Goal: Task Accomplishment & Management: Manage account settings

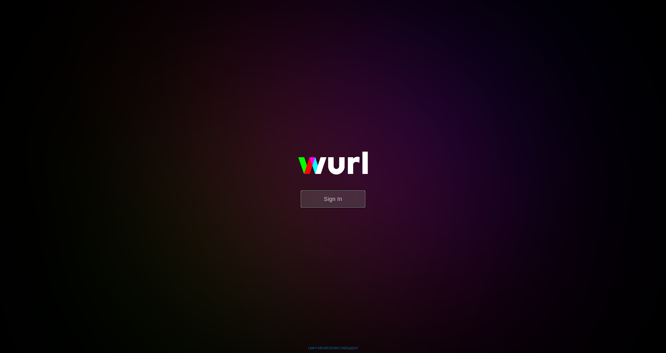
click at [320, 201] on button "Sign In" at bounding box center [333, 199] width 64 height 17
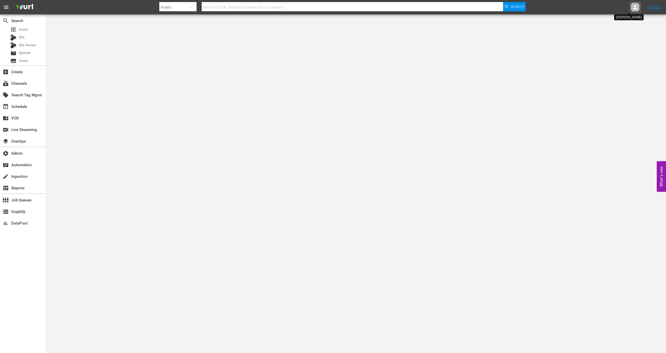
click at [635, 7] on icon at bounding box center [635, 7] width 4 height 4
click at [626, 8] on input "text" at bounding box center [622, 8] width 66 height 12
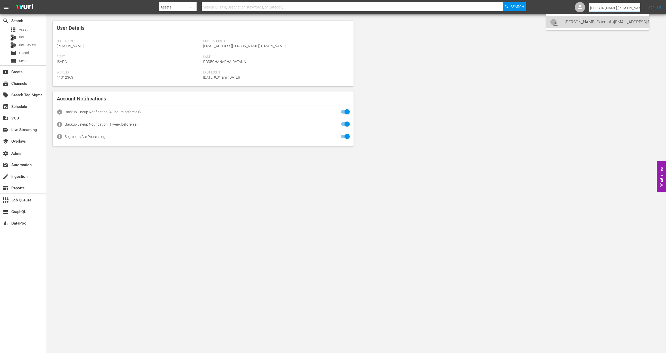
click at [618, 19] on div "[PERSON_NAME] External <[EMAIL_ADDRESS][DOMAIN_NAME]>" at bounding box center [605, 22] width 80 height 12
type input "[PERSON_NAME] External (11313848)"
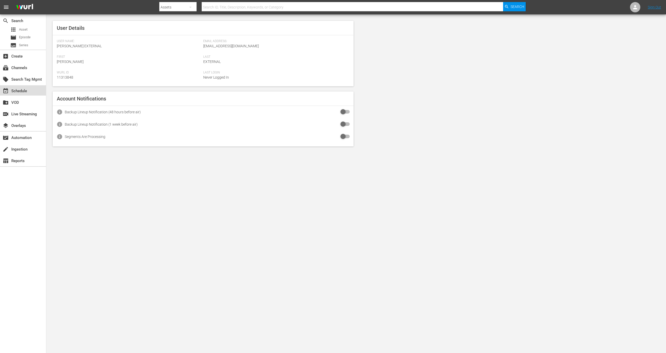
click at [26, 95] on div "event_available Schedule" at bounding box center [23, 90] width 46 height 10
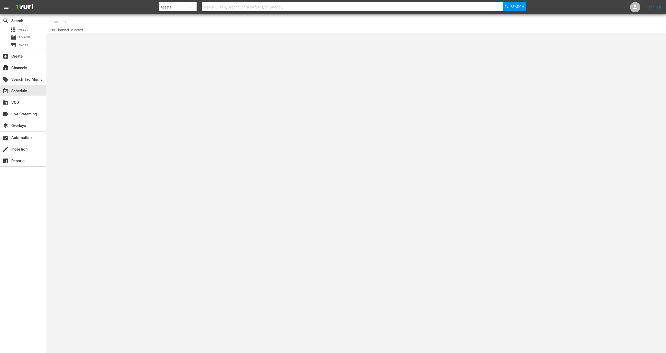
click at [88, 23] on input "text" at bounding box center [83, 22] width 66 height 12
click at [109, 39] on div "Wurl - External (1417 - wurl_external_1)" at bounding box center [120, 36] width 133 height 12
type input "Wurl - External (1417 - wurl_external_1)"
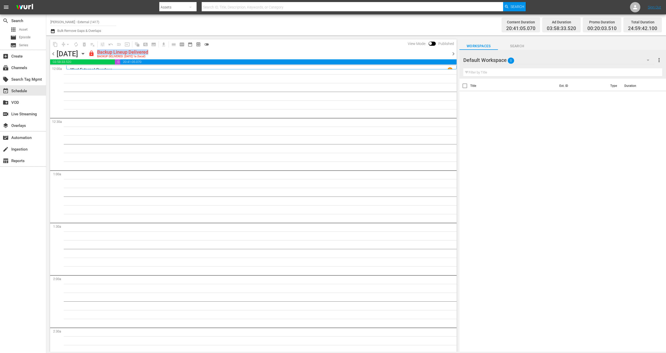
drag, startPoint x: 223, startPoint y: 54, endPoint x: 147, endPoint y: 53, distance: 76.1
click at [147, 53] on div "lock Backup Lineup Delivered BACKUP DELIVERED: 9/7 @ 1a (local)" at bounding box center [268, 53] width 360 height 9
click at [54, 52] on span "chevron_left" at bounding box center [53, 54] width 6 height 6
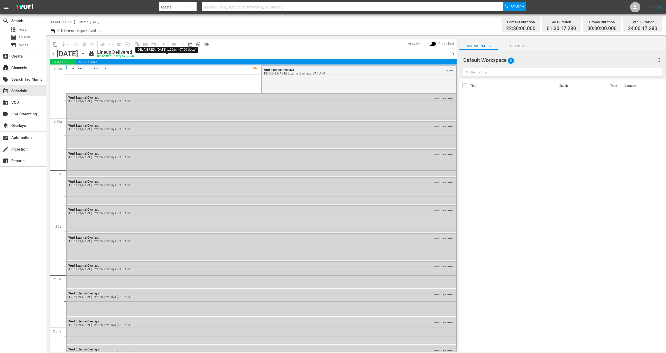
click at [134, 56] on div "DELIVERED: 9/6 @ 1a (local)" at bounding box center [115, 56] width 37 height 3
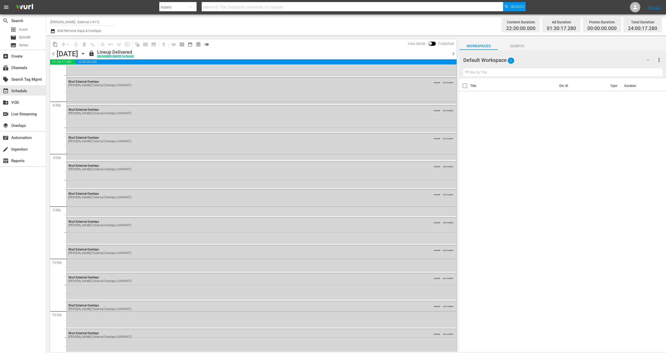
scroll to position [2230, 0]
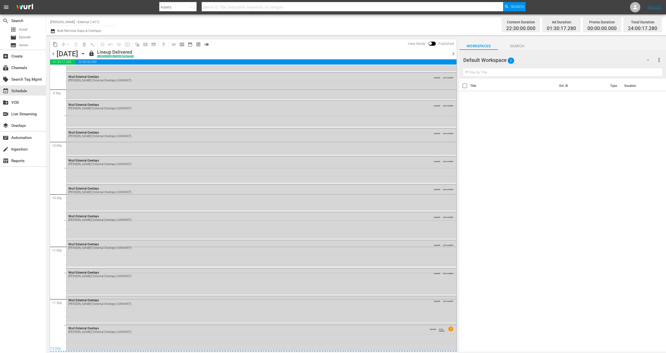
click at [454, 56] on span "chevron_right" at bounding box center [453, 54] width 6 height 6
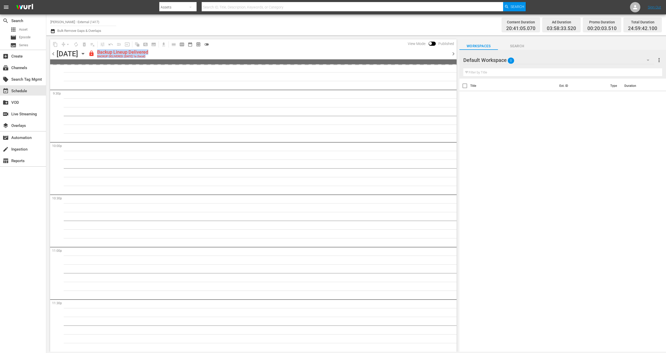
scroll to position [2229, 0]
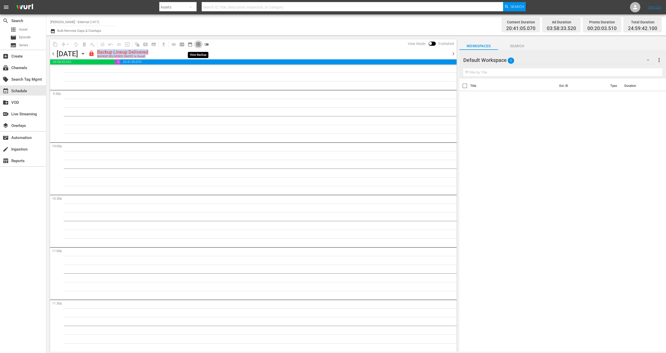
click at [198, 45] on span "preview_outlined" at bounding box center [198, 44] width 5 height 5
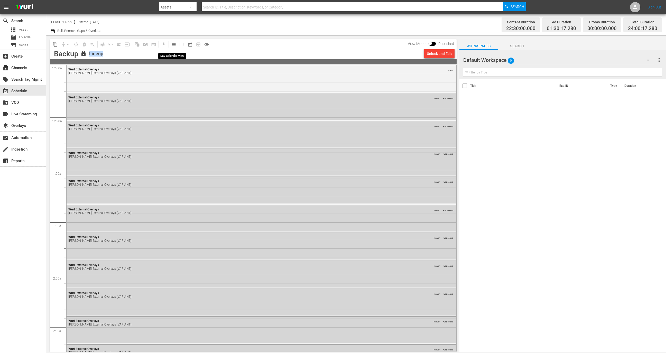
click at [171, 45] on span "calendar_view_day_outlined" at bounding box center [173, 44] width 5 height 5
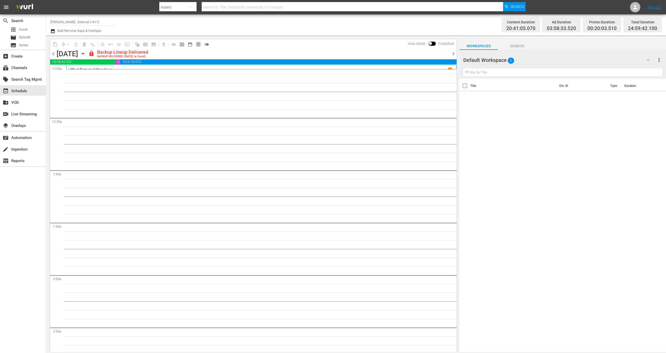
click at [455, 54] on span "chevron_right" at bounding box center [453, 54] width 6 height 6
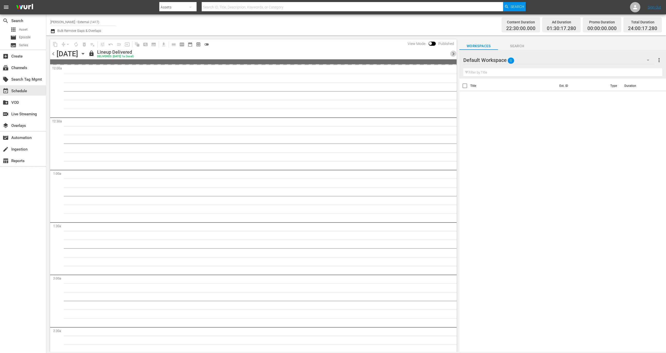
click at [453, 54] on span "chevron_right" at bounding box center [453, 54] width 6 height 6
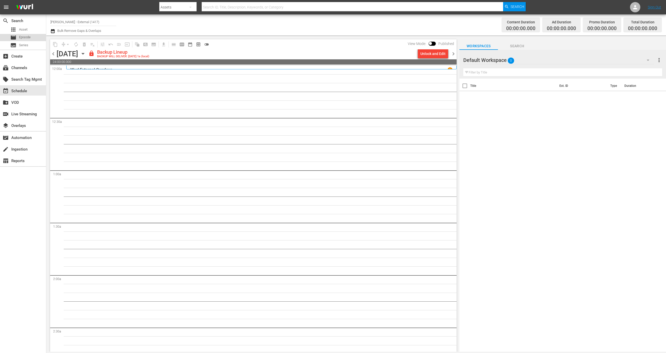
click at [31, 38] on div "movie Episode" at bounding box center [23, 37] width 46 height 7
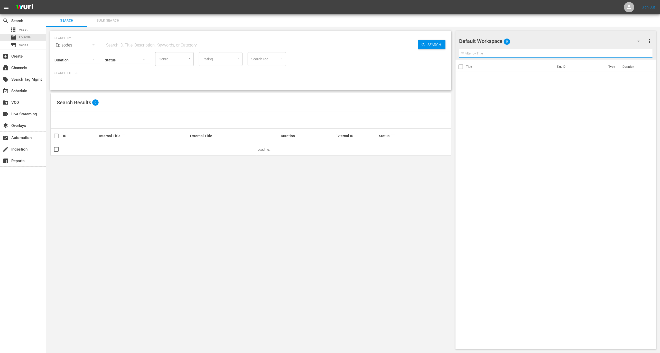
click at [507, 54] on input "text" at bounding box center [555, 53] width 193 height 8
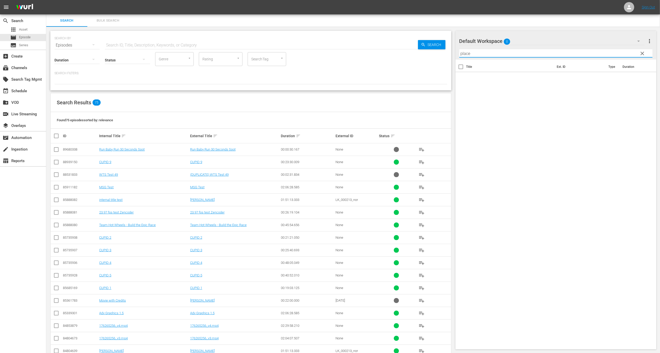
type input "place"
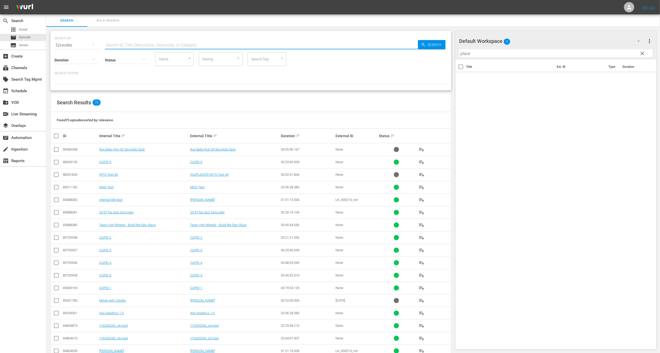
click at [256, 43] on input "text" at bounding box center [261, 45] width 313 height 12
type input "placeholder"
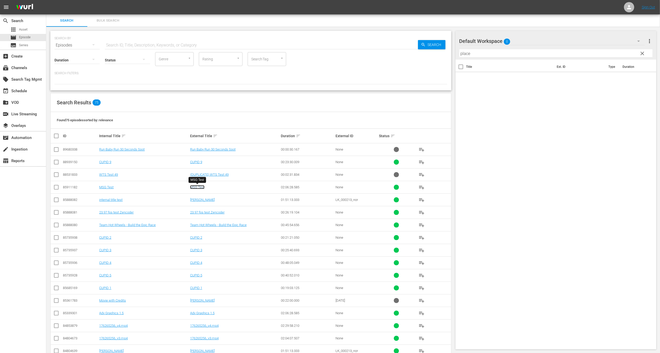
click at [202, 188] on link "MSG Test" at bounding box center [197, 187] width 14 height 4
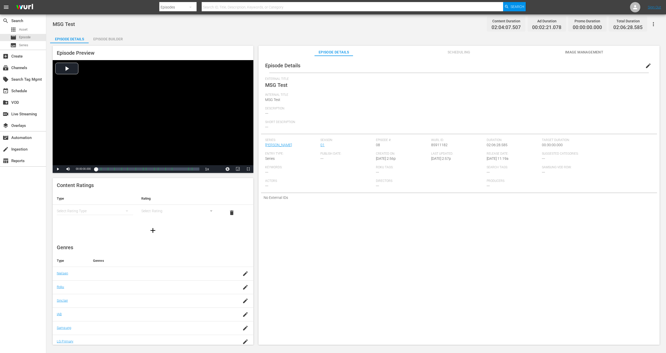
click at [464, 49] on span "Scheduling" at bounding box center [459, 52] width 39 height 6
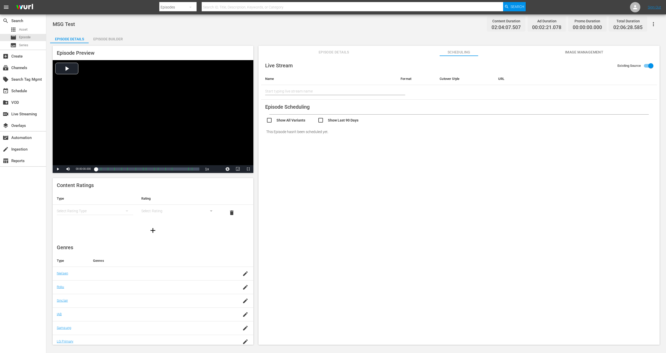
click at [110, 39] on div "Episode Builder" at bounding box center [108, 39] width 39 height 12
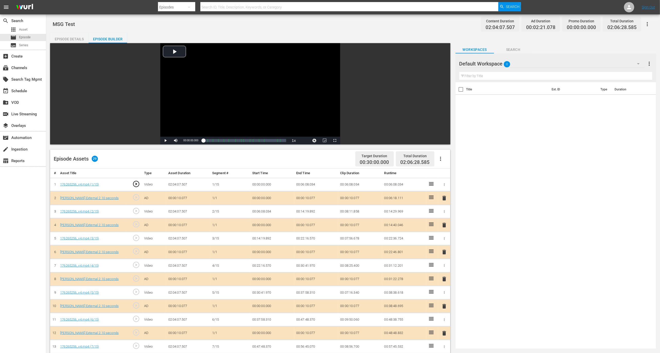
click at [64, 37] on div "Episode Details" at bounding box center [69, 39] width 39 height 12
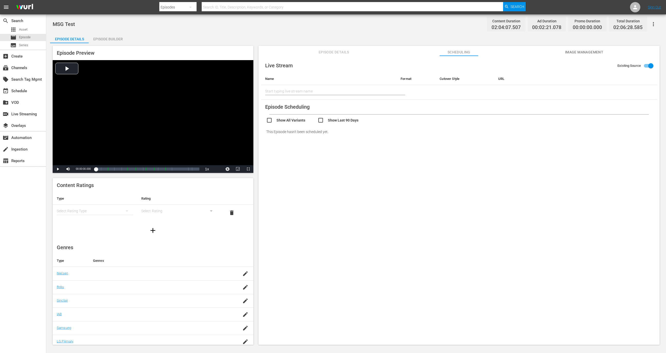
click at [316, 49] on button "Episode Details" at bounding box center [333, 51] width 39 height 10
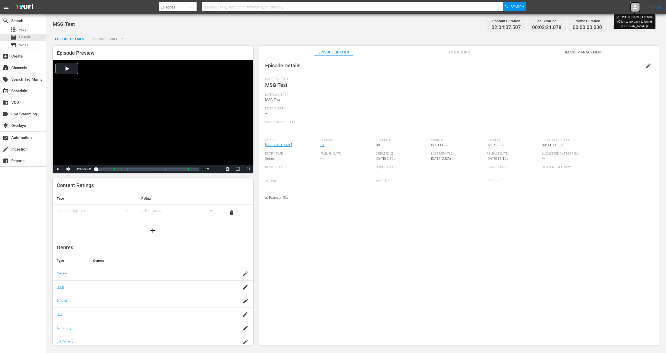
click at [636, 11] on div at bounding box center [635, 7] width 10 height 10
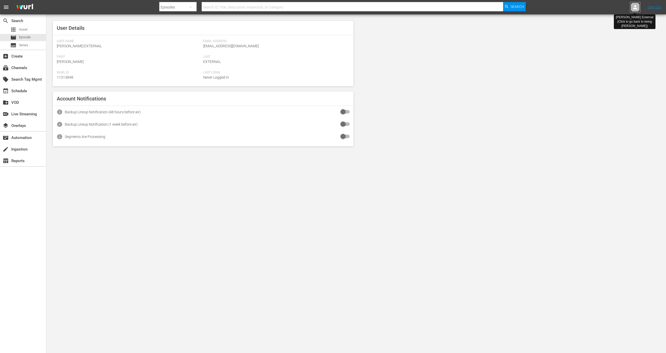
click at [636, 11] on div at bounding box center [635, 7] width 10 height 10
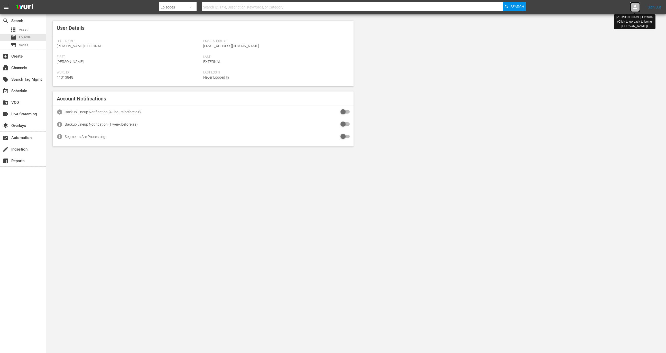
click at [636, 11] on div at bounding box center [635, 7] width 10 height 10
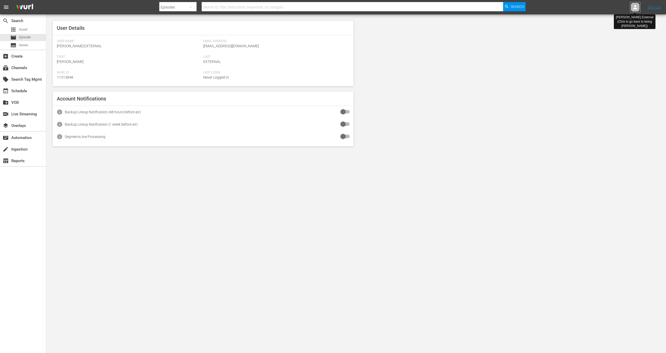
click at [636, 11] on div at bounding box center [635, 7] width 10 height 10
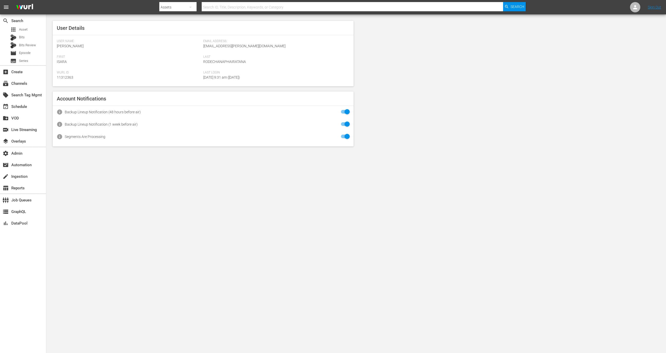
click at [630, 9] on nav "menu Search By Assets Search ID, Title, Description, Keywords, or Category Sear…" at bounding box center [333, 7] width 666 height 14
click at [635, 8] on icon at bounding box center [635, 7] width 4 height 4
click at [604, 6] on input "text" at bounding box center [622, 8] width 66 height 12
click at [602, 25] on div "Wurl External <wurlexternal@test123.com>" at bounding box center [605, 22] width 80 height 12
type input "Wurl External (11313848)"
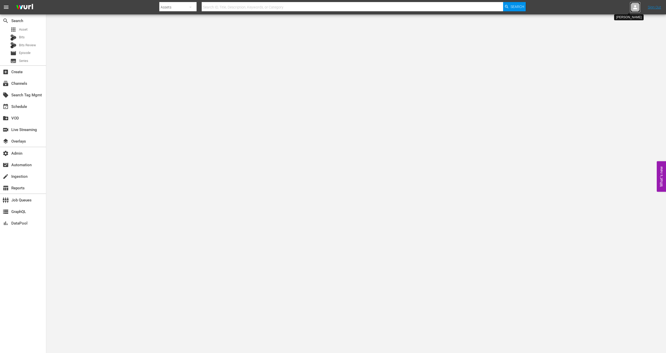
click at [631, 7] on div at bounding box center [635, 7] width 10 height 10
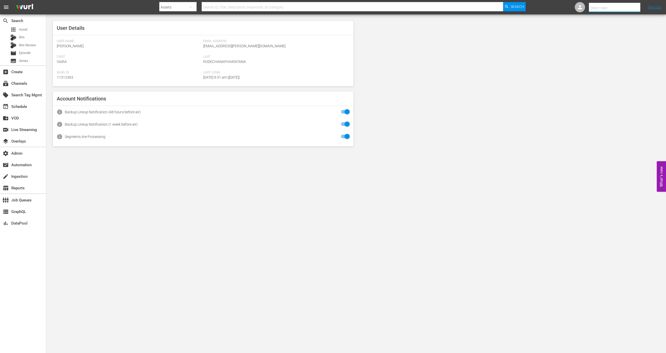
click at [599, 11] on input "text" at bounding box center [622, 8] width 66 height 12
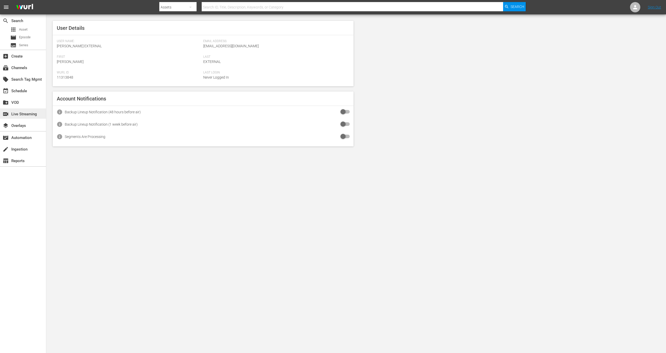
click at [29, 116] on div "switch_video Live Streaming" at bounding box center [14, 113] width 29 height 5
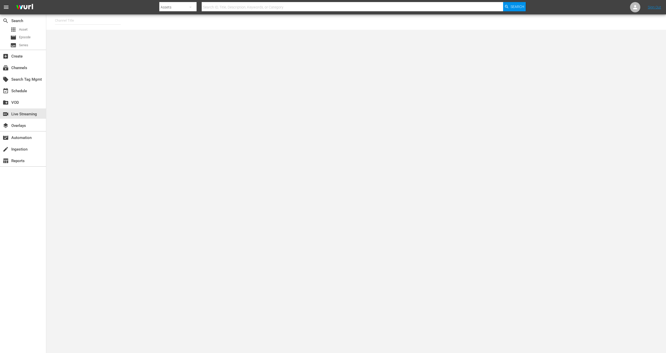
click at [102, 14] on input "text" at bounding box center [88, 20] width 66 height 12
click at [128, 32] on div "[PERSON_NAME] - External (1417 - wurl_external_1)" at bounding box center [125, 35] width 133 height 12
type input "[PERSON_NAME] - External (1417 - wurl_external_1)"
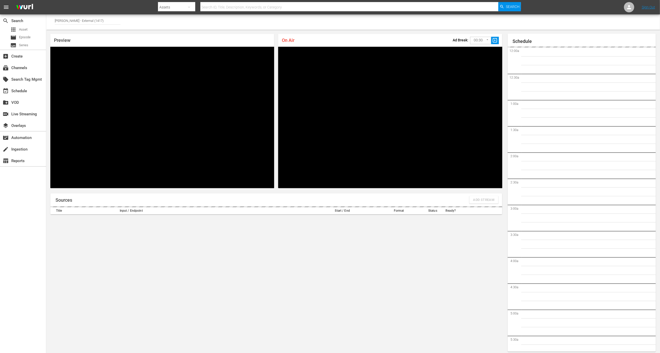
scroll to position [3, 0]
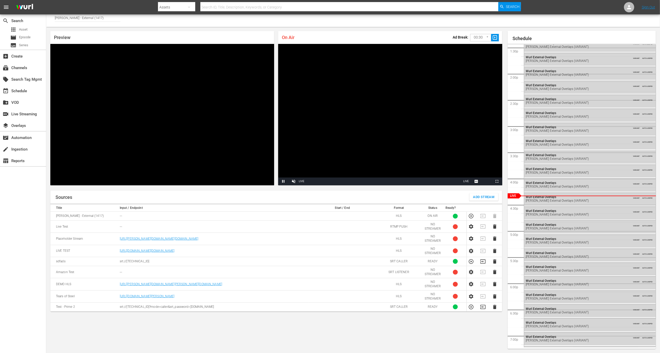
click at [286, 231] on td "---" at bounding box center [213, 227] width 190 height 12
click at [154, 258] on td "srt://192.168.0.1:4444" at bounding box center [213, 261] width 190 height 9
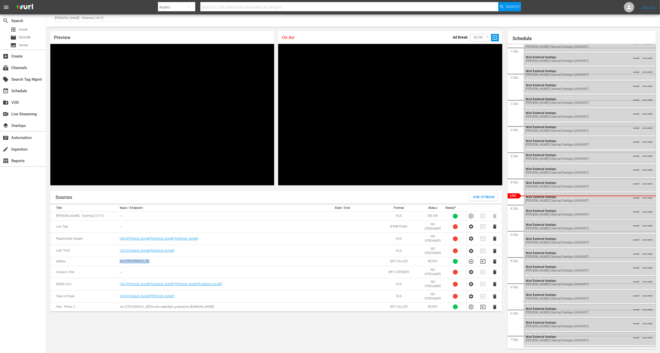
click at [154, 258] on td "srt://192.168.0.1:4444" at bounding box center [213, 261] width 190 height 9
click at [254, 249] on td "HTTPS://CHARVYOURM.COM/PLAYLIST.M3U8" at bounding box center [213, 251] width 190 height 12
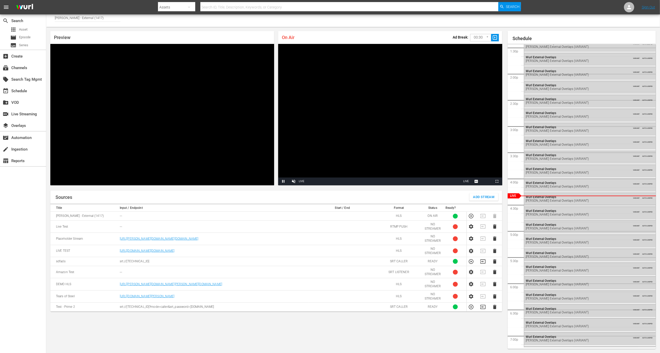
click at [479, 201] on button "Add Stream" at bounding box center [483, 197] width 29 height 8
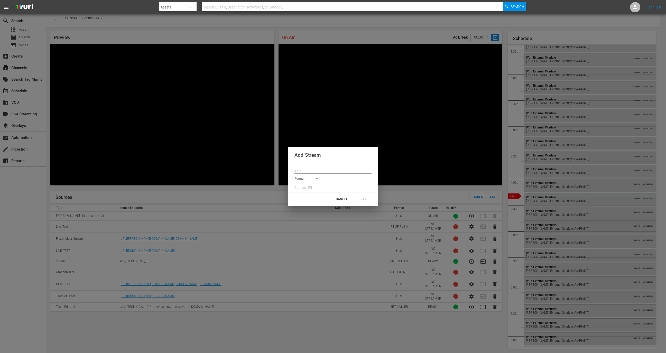
click at [304, 180] on body "menu Search By Assets Search ID, Title, Description, Keywords, or Category Sear…" at bounding box center [333, 173] width 666 height 353
click at [326, 167] on div at bounding box center [333, 176] width 666 height 353
click at [329, 169] on div "HLS RTMP (PULL) RTMP (PUSH) SRT Listener SRT Caller ZIXI" at bounding box center [333, 176] width 666 height 353
click at [330, 172] on input "text" at bounding box center [332, 171] width 77 height 8
type input "Nagra Test"
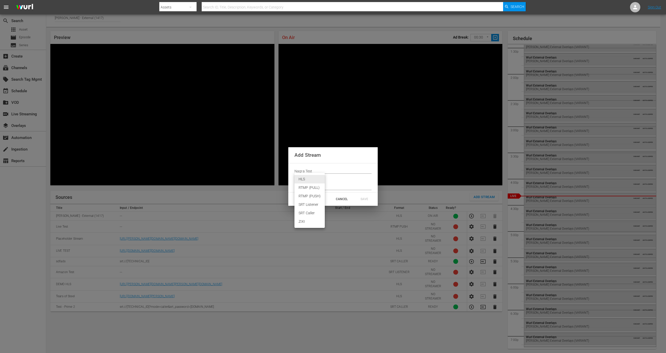
click at [317, 180] on body "menu Search By Assets Search ID, Title, Description, Keywords, or Category Sear…" at bounding box center [333, 173] width 666 height 353
click at [314, 214] on li "SRT Caller" at bounding box center [309, 213] width 30 height 8
type input "SRT_CALLER"
click at [316, 190] on input "text" at bounding box center [332, 188] width 77 height 8
type input "srt://192.168.0.1:4444"
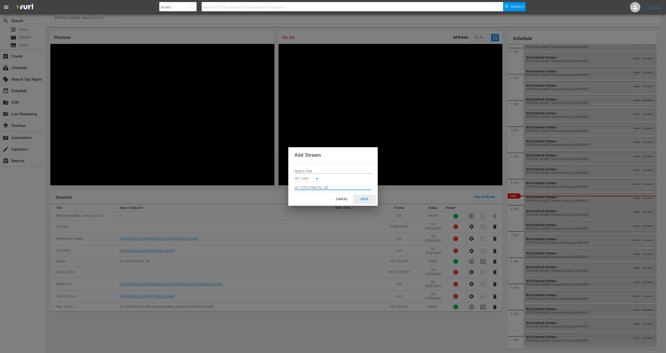
click at [366, 199] on div "SAVE" at bounding box center [364, 199] width 23 height 9
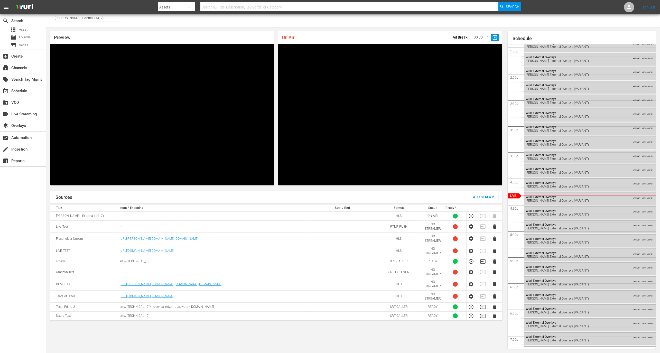
click at [147, 318] on td "srt://192.168.0.1:4444" at bounding box center [213, 315] width 190 height 9
click at [29, 36] on span "Episode" at bounding box center [25, 37] width 12 height 5
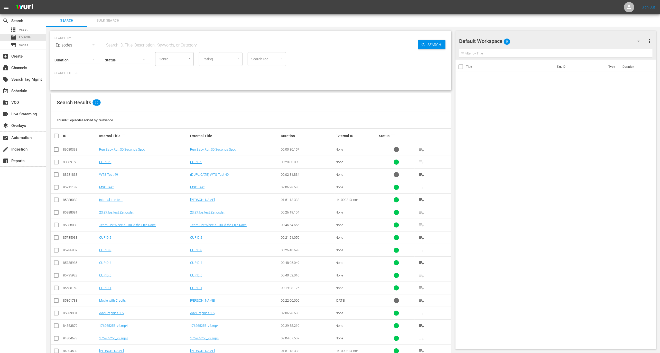
scroll to position [1, 0]
click at [198, 162] on link "CUPID 9" at bounding box center [196, 161] width 12 height 4
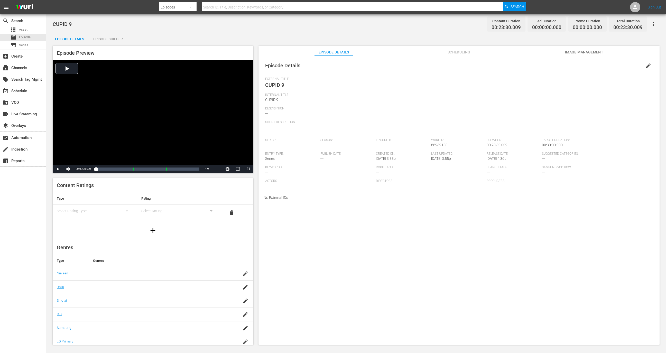
click at [446, 50] on span "Scheduling" at bounding box center [459, 52] width 39 height 6
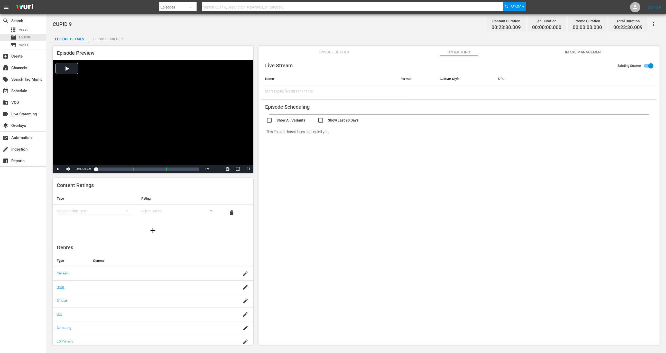
drag, startPoint x: 263, startPoint y: 63, endPoint x: 436, endPoint y: 58, distance: 172.5
click at [436, 59] on div "Live Stream Existing Source Name Format Cutover Style URL Start typing live str…" at bounding box center [459, 78] width 396 height 41
click at [336, 89] on input "text" at bounding box center [328, 91] width 127 height 12
click at [336, 101] on div "Nagra Test (1999)" at bounding box center [306, 105] width 75 height 12
type input "Nagra Test (1999)"
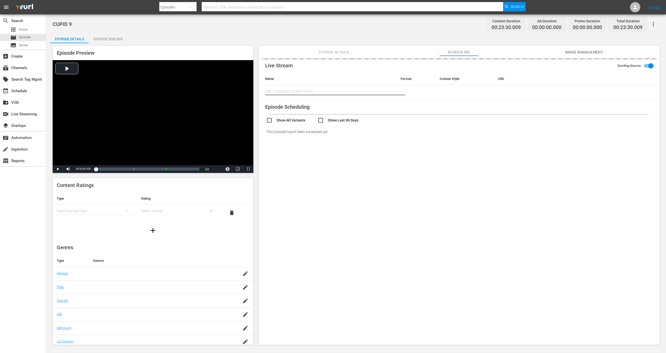
type input "Nagra Test"
click at [650, 24] on icon "button" at bounding box center [653, 24] width 6 height 6
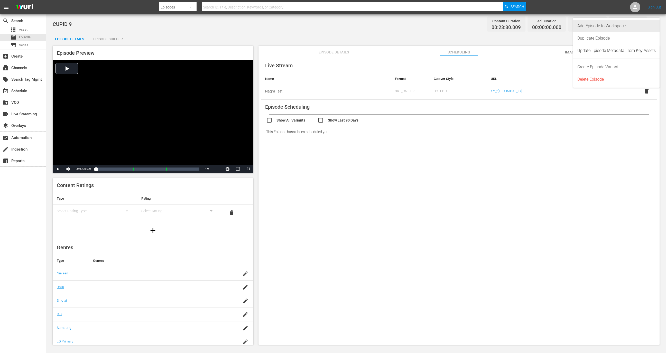
click at [637, 23] on div "Add Episode to Workspace" at bounding box center [616, 26] width 78 height 12
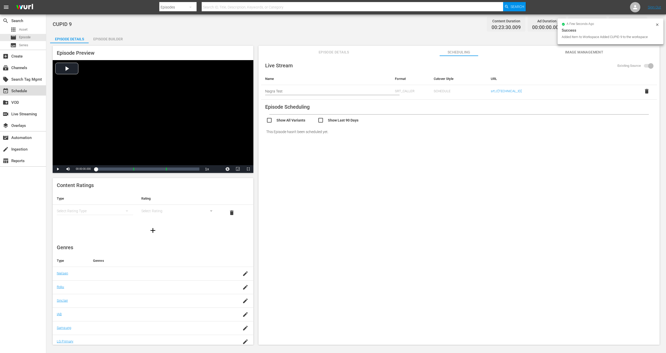
click at [21, 91] on div "event_available Schedule" at bounding box center [14, 90] width 29 height 5
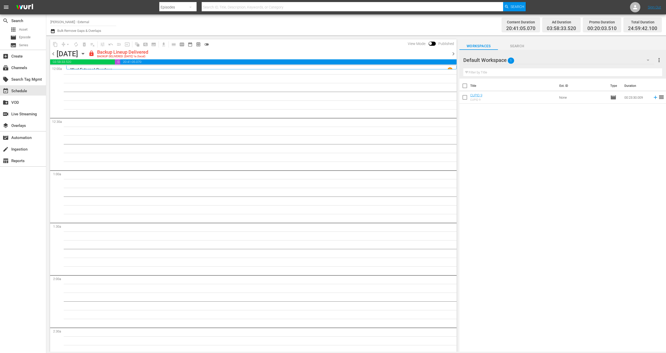
click at [86, 53] on icon "button" at bounding box center [83, 54] width 6 height 6
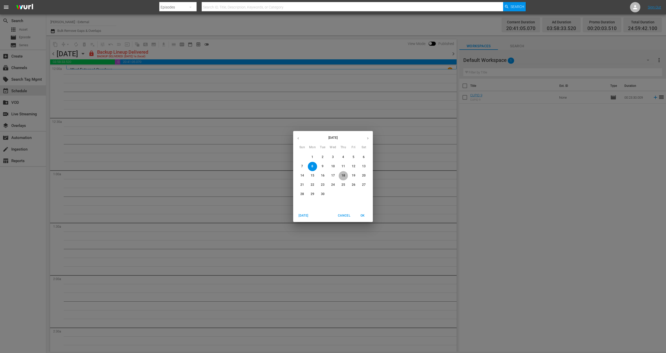
click at [345, 175] on p "18" at bounding box center [343, 175] width 4 height 4
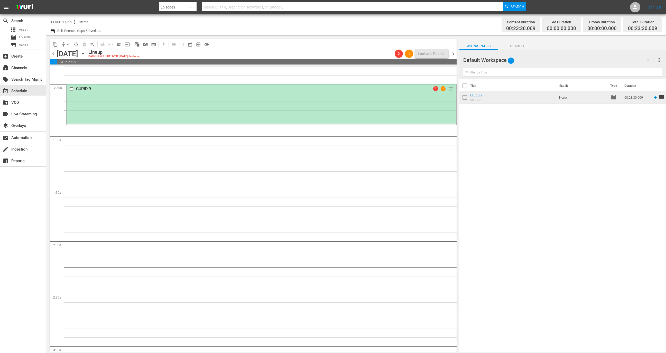
scroll to position [40, 0]
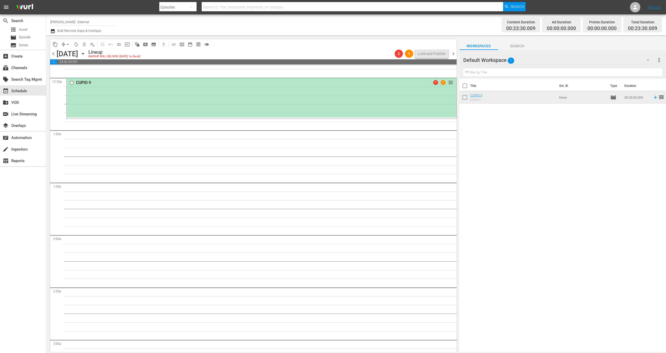
click at [313, 107] on div "CUPID 9 1 1 reorder" at bounding box center [262, 98] width 390 height 40
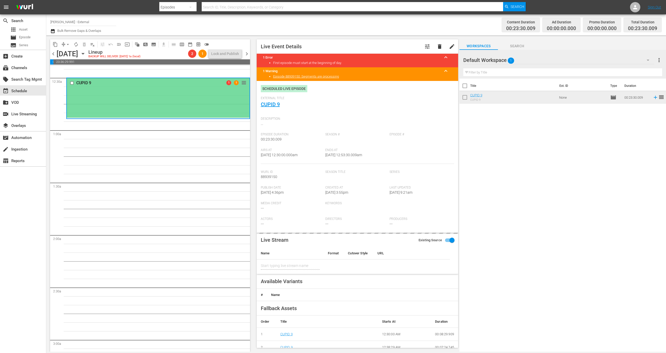
type input "Nagra Test"
drag, startPoint x: 260, startPoint y: 155, endPoint x: 306, endPoint y: 153, distance: 46.0
click at [307, 154] on div "Live Event Details tune delete edit 1 Error keyboard_arrow_up First episode mus…" at bounding box center [357, 193] width 201 height 309
drag, startPoint x: 371, startPoint y: 157, endPoint x: 324, endPoint y: 154, distance: 47.3
click at [325, 154] on div "Ends At 9/18/25 @ 12:53:30.009am" at bounding box center [357, 156] width 64 height 16
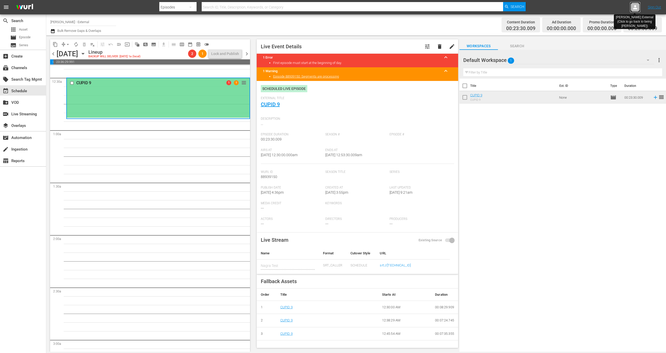
click at [635, 6] on icon at bounding box center [635, 7] width 4 height 4
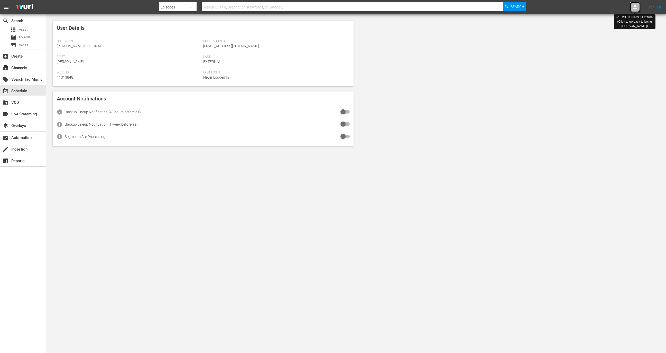
click at [635, 6] on icon at bounding box center [635, 7] width 4 height 4
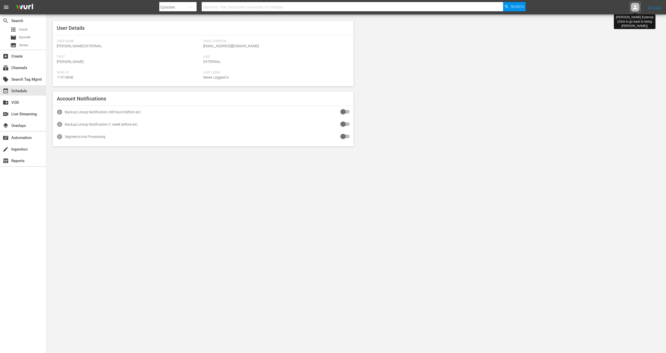
click at [635, 6] on icon at bounding box center [635, 7] width 4 height 4
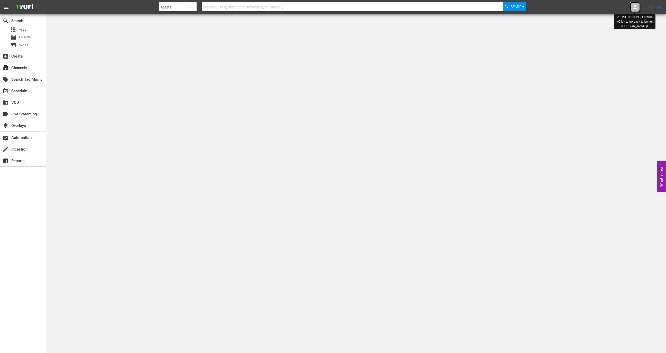
click at [633, 7] on icon at bounding box center [635, 7] width 6 height 6
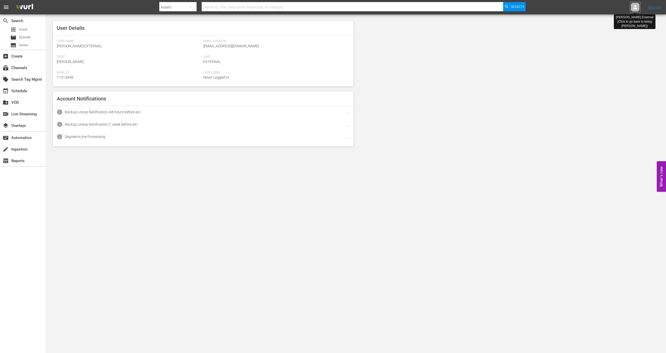
click at [633, 7] on icon at bounding box center [635, 7] width 6 height 6
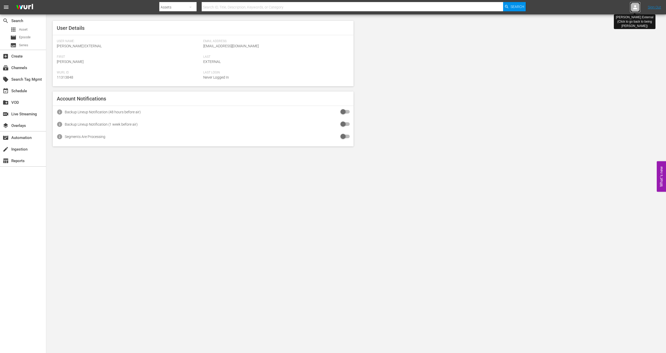
click at [633, 7] on icon at bounding box center [635, 7] width 6 height 6
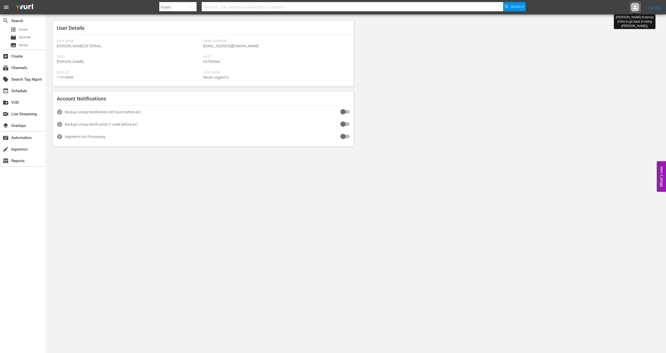
click at [633, 7] on icon at bounding box center [635, 7] width 6 height 6
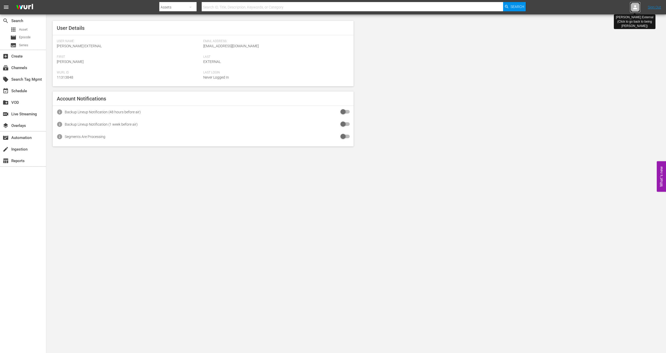
click at [633, 7] on icon at bounding box center [635, 7] width 6 height 6
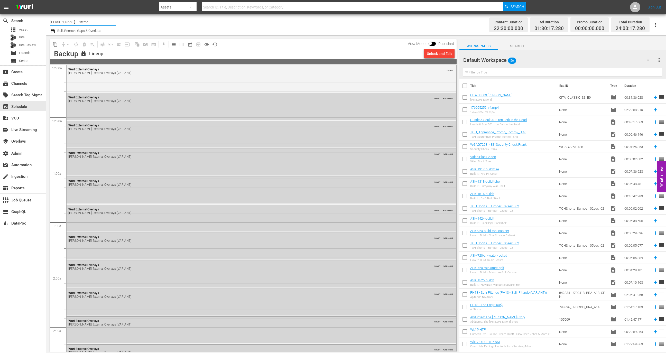
click at [69, 28] on div "Bulk Remove Gaps & Overlaps" at bounding box center [75, 31] width 51 height 6
click at [74, 22] on input "Wurl - External" at bounding box center [83, 22] width 66 height 12
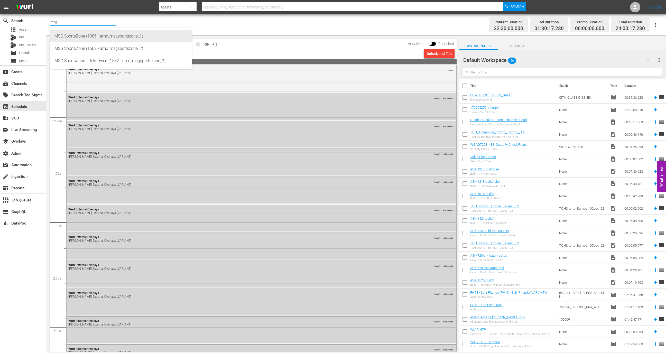
click at [102, 38] on div "MSG SportsZone (1386 - amc_msgsportszone_1)" at bounding box center [120, 36] width 133 height 12
type input "MSG SportsZone (1386 - amc_msgsportszone_1)"
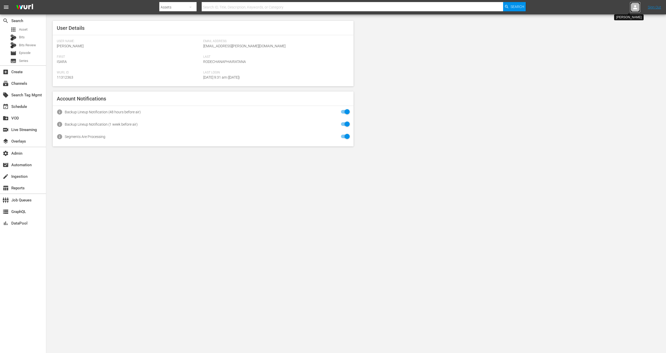
click at [638, 6] on div at bounding box center [635, 7] width 10 height 10
click at [625, 4] on input "text" at bounding box center [622, 8] width 66 height 12
click at [618, 20] on div "[PERSON_NAME] External <[EMAIL_ADDRESS][DOMAIN_NAME]>" at bounding box center [605, 22] width 80 height 12
type input "[PERSON_NAME] External (11313848)"
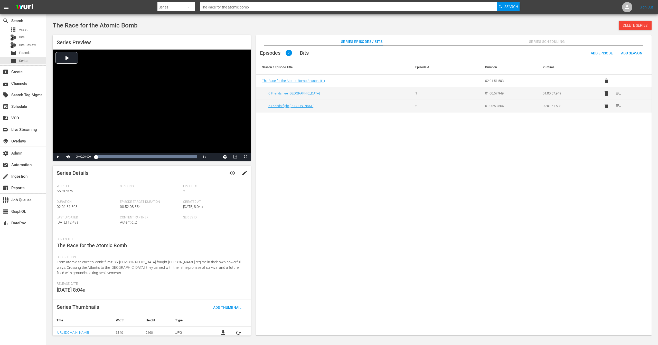
scroll to position [3, 0]
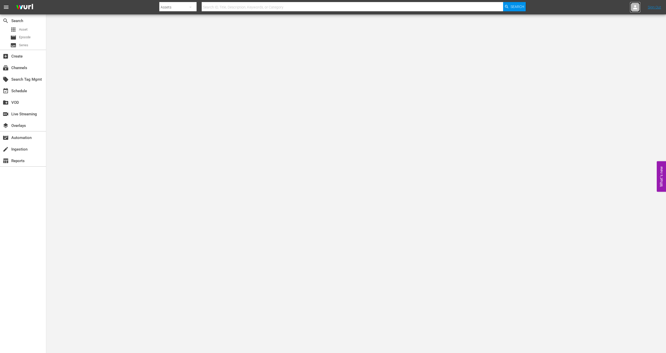
click at [631, 7] on div at bounding box center [635, 7] width 10 height 10
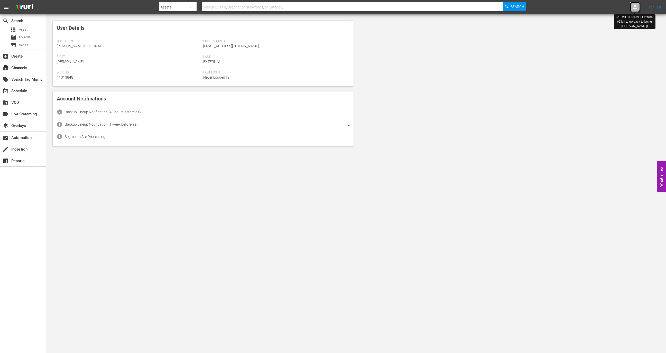
click at [631, 7] on div at bounding box center [635, 7] width 10 height 10
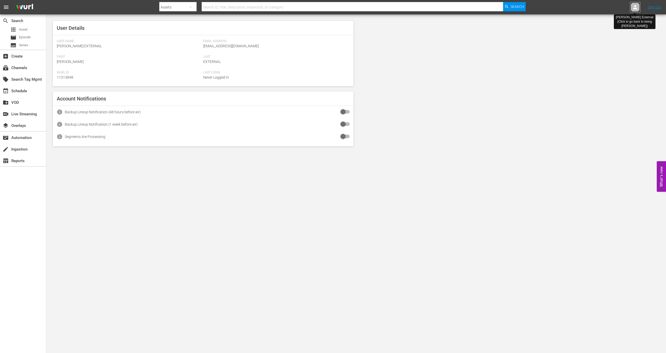
click at [631, 7] on div at bounding box center [635, 7] width 10 height 10
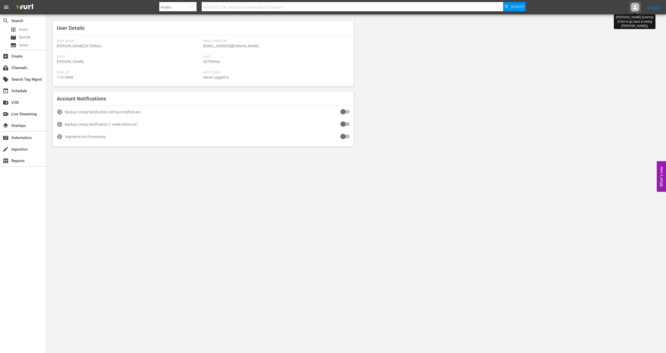
click at [631, 7] on div at bounding box center [635, 7] width 10 height 10
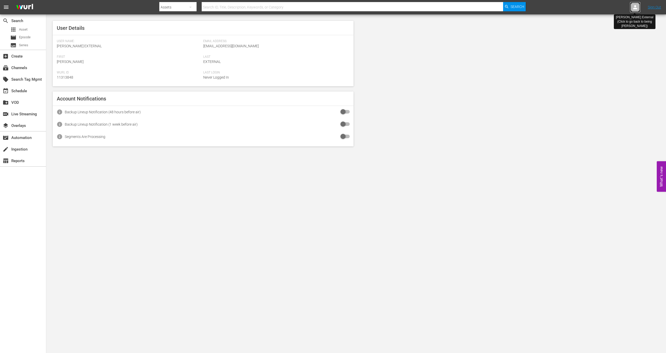
click at [631, 7] on div at bounding box center [635, 7] width 10 height 10
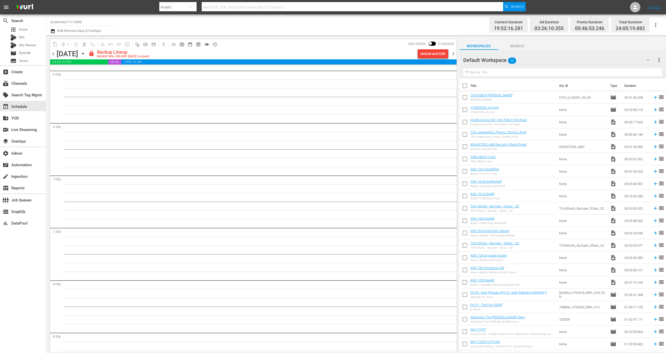
scroll to position [1927, 0]
click at [432, 42] on span at bounding box center [432, 44] width 7 height 4
click at [433, 44] on input "checkbox" at bounding box center [430, 45] width 11 height 4
checkbox input "true"
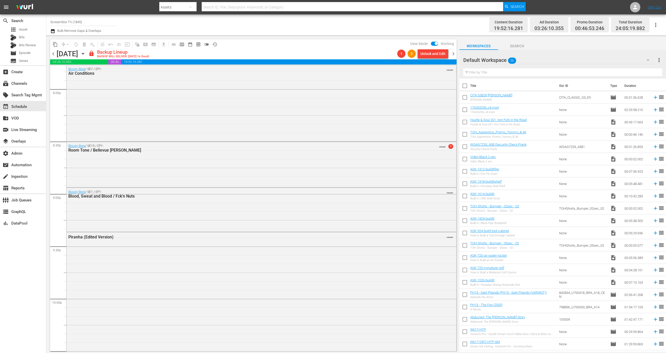
scroll to position [2239, 0]
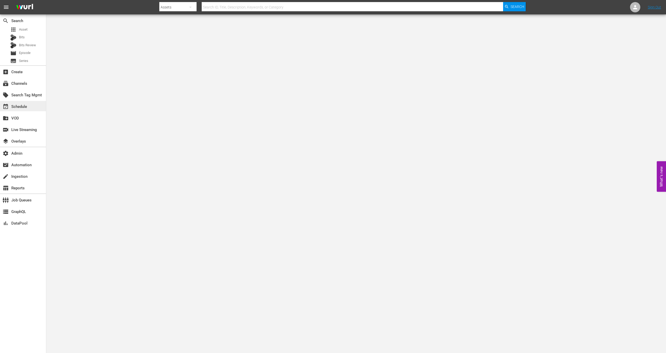
click at [32, 101] on div "event_available Schedule" at bounding box center [23, 106] width 46 height 10
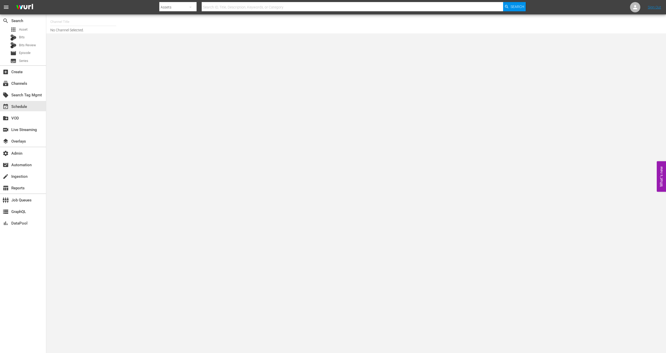
click at [85, 20] on input "text" at bounding box center [83, 22] width 66 height 12
type input "modern ma"
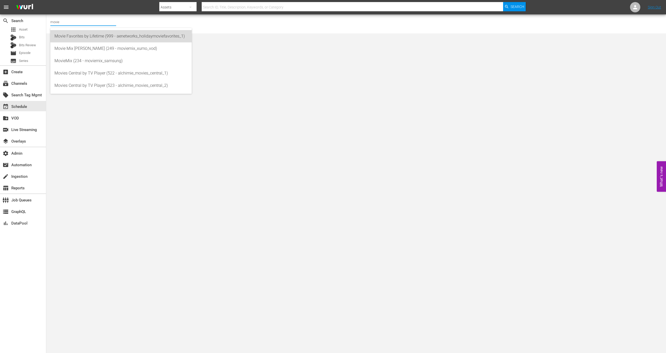
click at [97, 35] on div "Movie Favorites by Lifetime (999 - aenetworks_holidaymoviefavorites_1)" at bounding box center [120, 36] width 133 height 12
type input "Movie Favorites by Lifetime (999 - aenetworks_holidaymoviefavorites_1)"
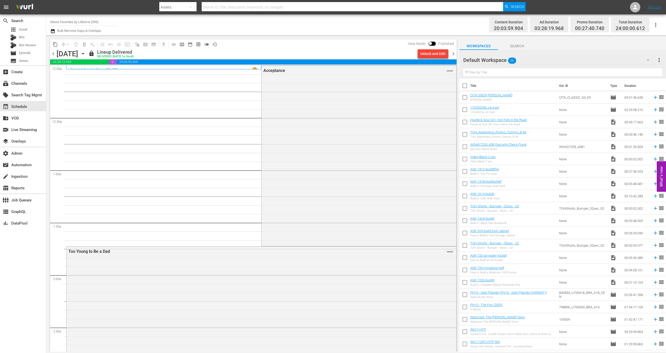
click at [456, 54] on span "chevron_right" at bounding box center [453, 54] width 6 height 6
click at [432, 57] on div "Unlock and Edit" at bounding box center [432, 53] width 25 height 9
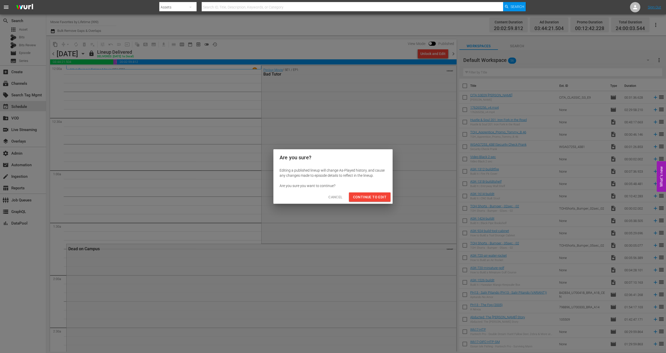
click at [380, 191] on div "Cancel Continue to Edit" at bounding box center [332, 197] width 119 height 14
click at [380, 196] on span "Continue to Edit" at bounding box center [369, 197] width 33 height 6
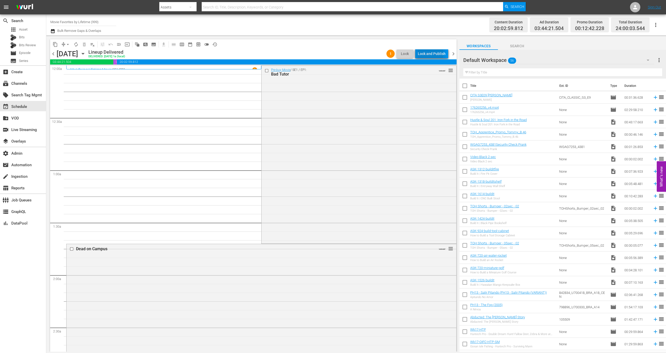
click at [430, 53] on div "Lock and Publish" at bounding box center [432, 53] width 28 height 9
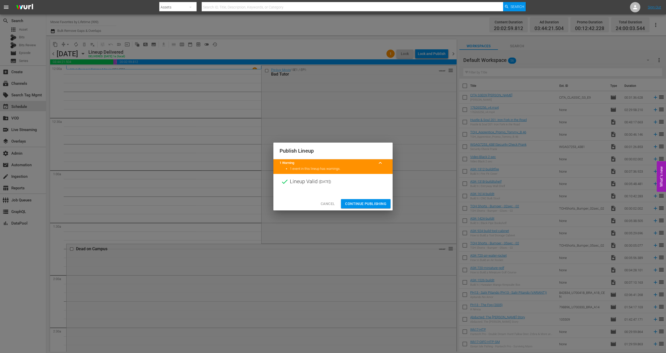
click at [360, 202] on span "Continue Publishing" at bounding box center [365, 204] width 41 height 6
